Goal: Transaction & Acquisition: Subscribe to service/newsletter

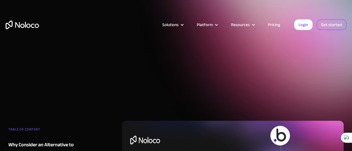
click at [0, 0] on link "Get started" at bounding box center [0, 0] width 0 height 0
click at [274, 23] on link "Pricing" at bounding box center [274, 24] width 26 height 7
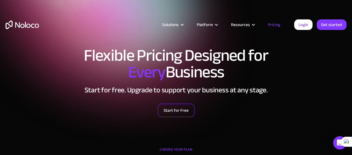
click at [179, 110] on link "Start for Free" at bounding box center [176, 110] width 37 height 13
